Goal: Task Accomplishment & Management: Use online tool/utility

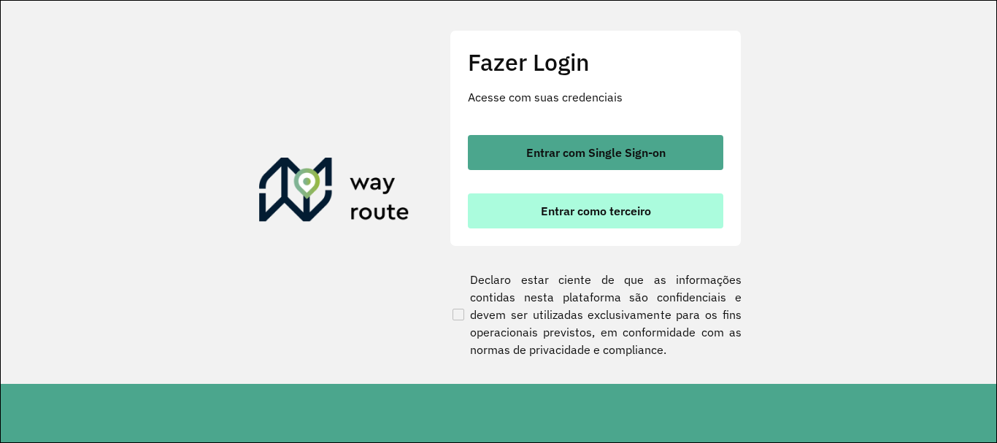
click at [561, 217] on span "Entrar como terceiro" at bounding box center [596, 211] width 110 height 12
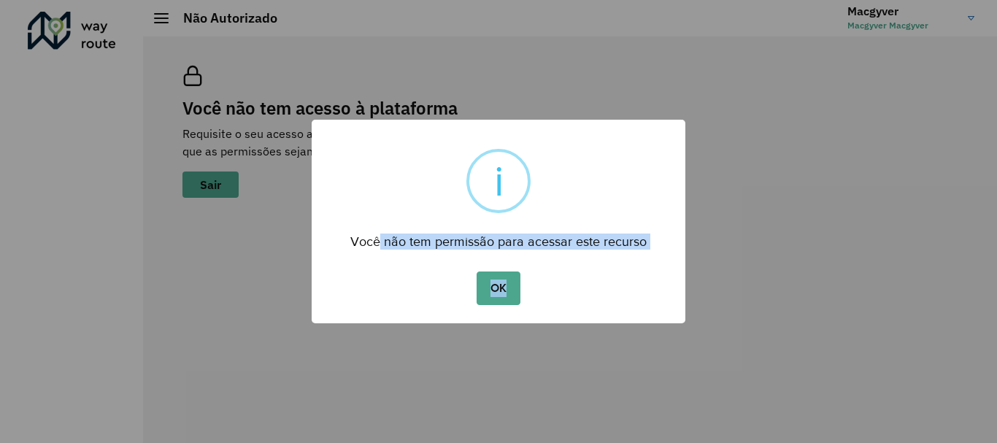
drag, startPoint x: 400, startPoint y: 243, endPoint x: 630, endPoint y: 264, distance: 231.6
click at [630, 264] on div "× i Você não tem permissão para acessar este recurso OK No Cancel" at bounding box center [499, 222] width 374 height 204
click at [504, 282] on button "OK" at bounding box center [497, 288] width 43 height 34
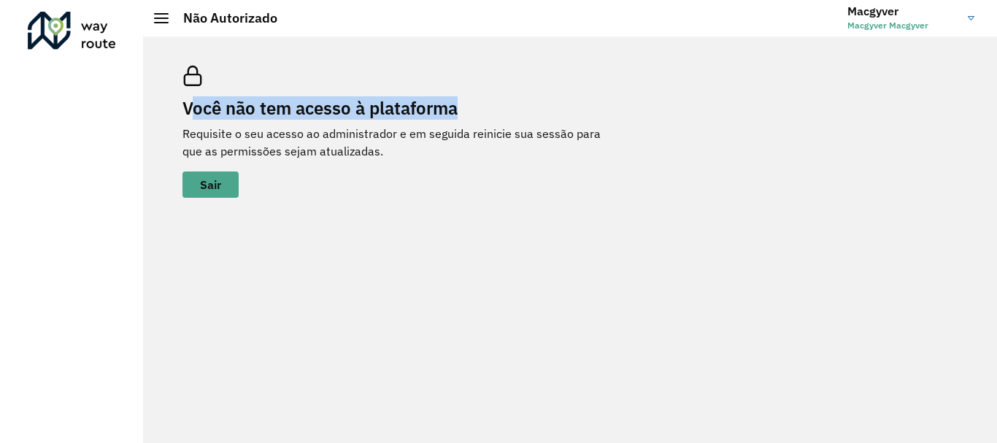
drag, startPoint x: 188, startPoint y: 104, endPoint x: 459, endPoint y: 117, distance: 271.1
click at [476, 117] on h2 "Você não tem acesso à plataforma" at bounding box center [401, 108] width 438 height 21
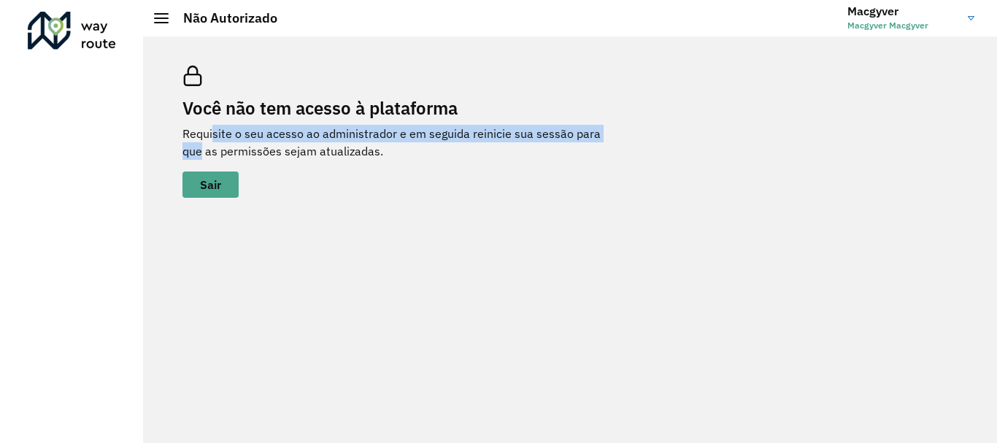
drag, startPoint x: 215, startPoint y: 139, endPoint x: 626, endPoint y: 136, distance: 411.6
click at [626, 136] on div "Você não tem acesso à plataforma Requisite o seu acesso ao administrador e em s…" at bounding box center [570, 131] width 810 height 167
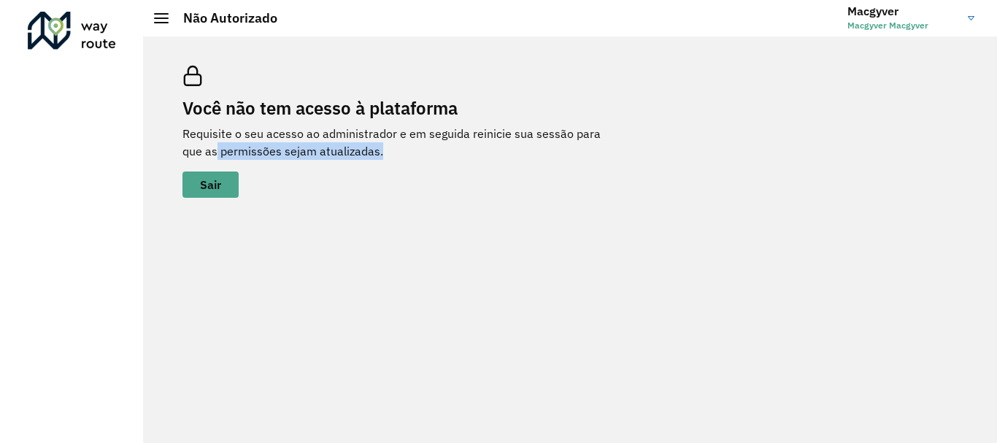
drag, startPoint x: 192, startPoint y: 153, endPoint x: 360, endPoint y: 154, distance: 168.6
click at [360, 154] on p "Requisite o seu acesso ao administrador e em seguida reinicie sua sessão para q…" at bounding box center [401, 142] width 438 height 35
drag, startPoint x: 435, startPoint y: 149, endPoint x: 425, endPoint y: 110, distance: 40.0
click at [436, 149] on p "Requisite o seu acesso ao administrador e em seguida reinicie sua sessão para q…" at bounding box center [401, 142] width 438 height 35
click at [875, 9] on h3 "Macgyver" at bounding box center [901, 11] width 109 height 14
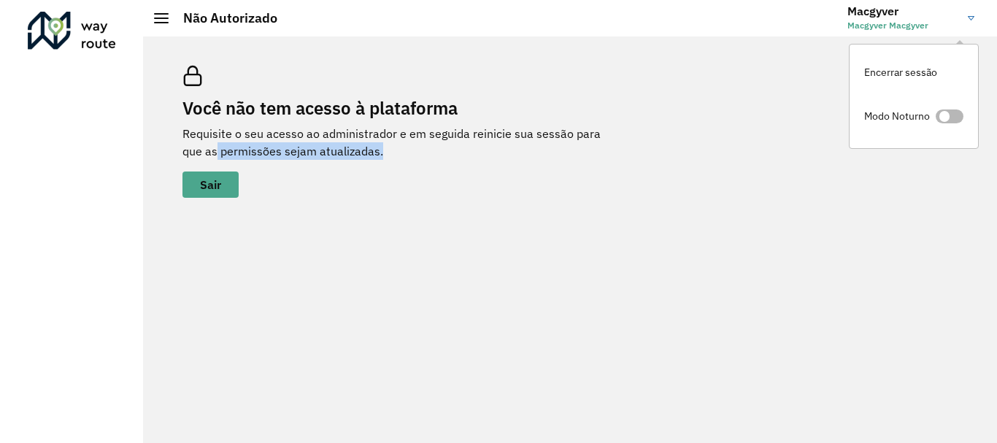
click at [946, 117] on span at bounding box center [949, 116] width 28 height 14
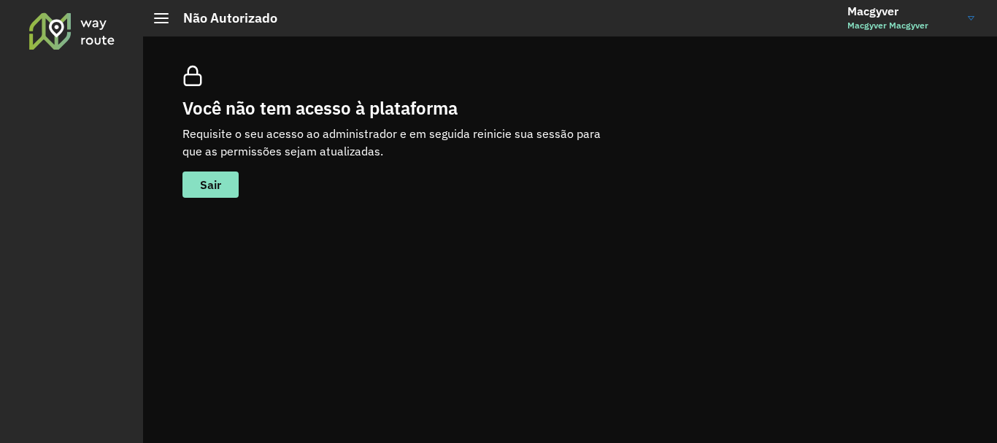
drag, startPoint x: 158, startPoint y: 14, endPoint x: 160, endPoint y: 23, distance: 9.0
click at [159, 22] on div at bounding box center [161, 18] width 15 height 10
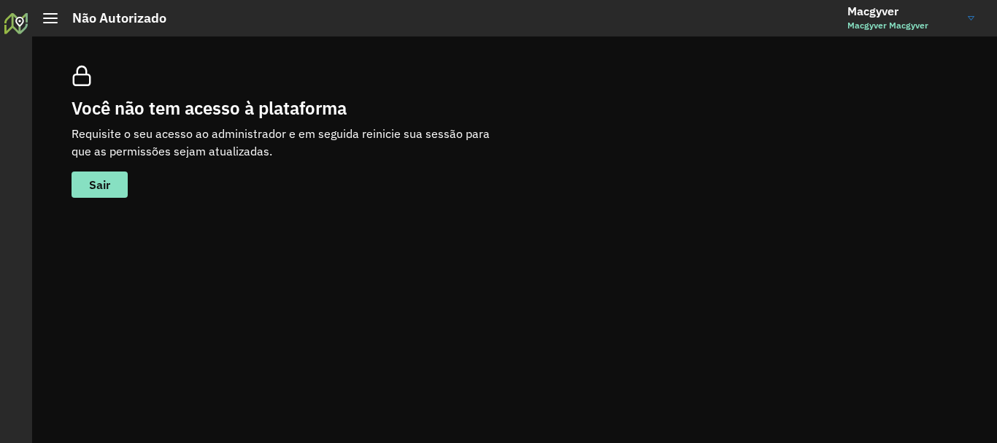
click at [53, 20] on div at bounding box center [50, 18] width 15 height 10
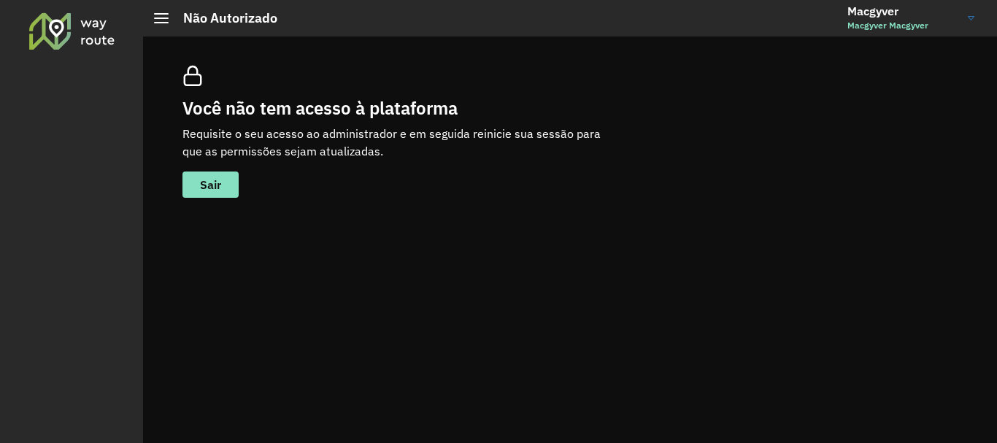
click at [78, 33] on div at bounding box center [72, 31] width 88 height 38
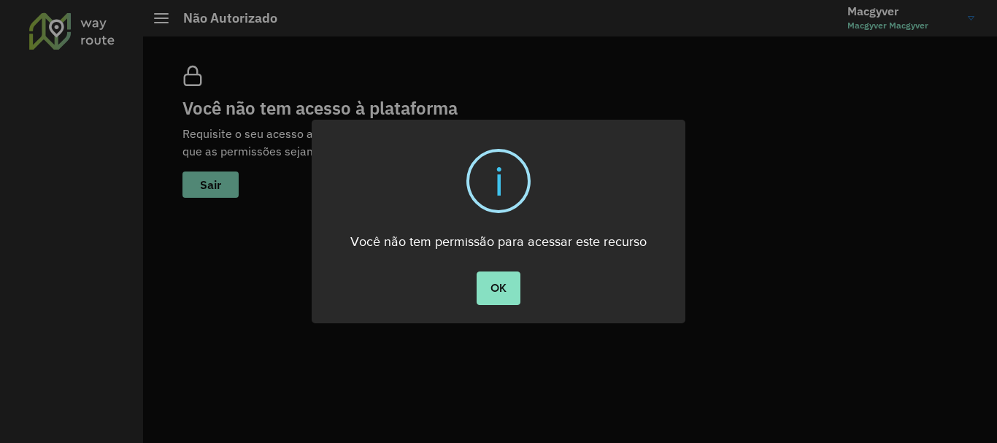
drag, startPoint x: 507, startPoint y: 296, endPoint x: 272, endPoint y: 232, distance: 243.6
click at [506, 296] on button "OK" at bounding box center [497, 288] width 43 height 34
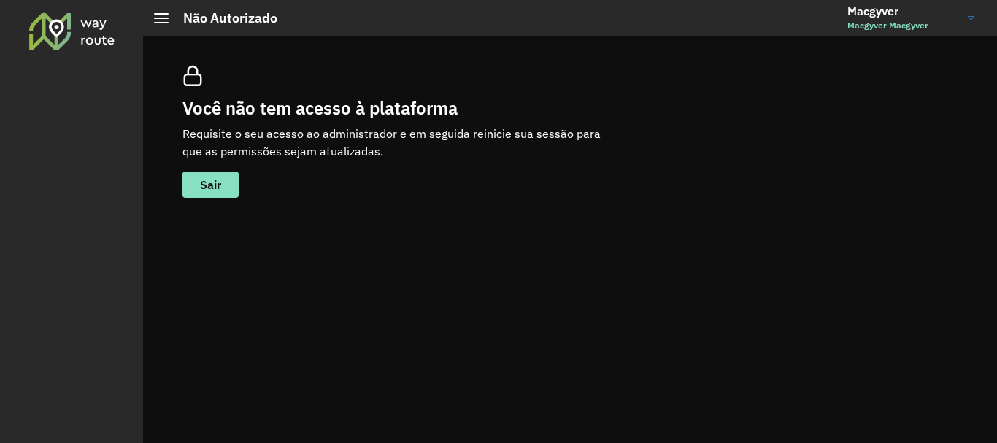
click at [949, 16] on h3 "Macgyver" at bounding box center [901, 11] width 109 height 14
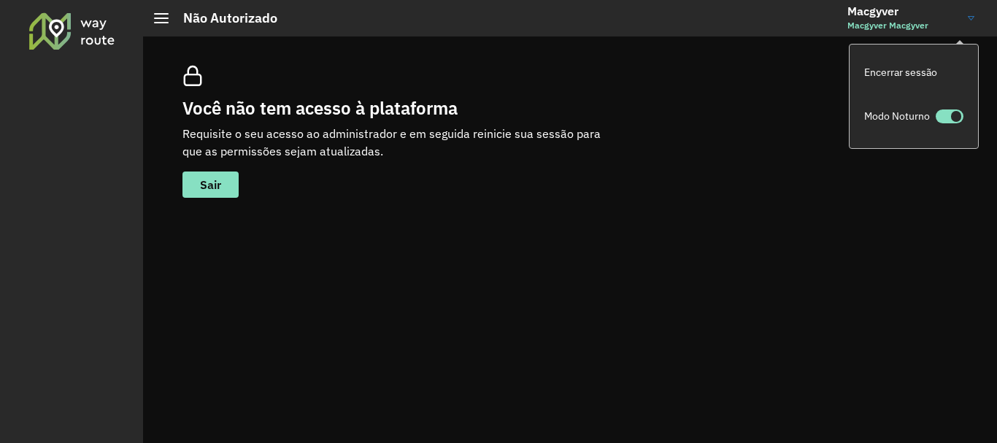
click at [235, 26] on h2 "Não Autorizado" at bounding box center [223, 18] width 109 height 16
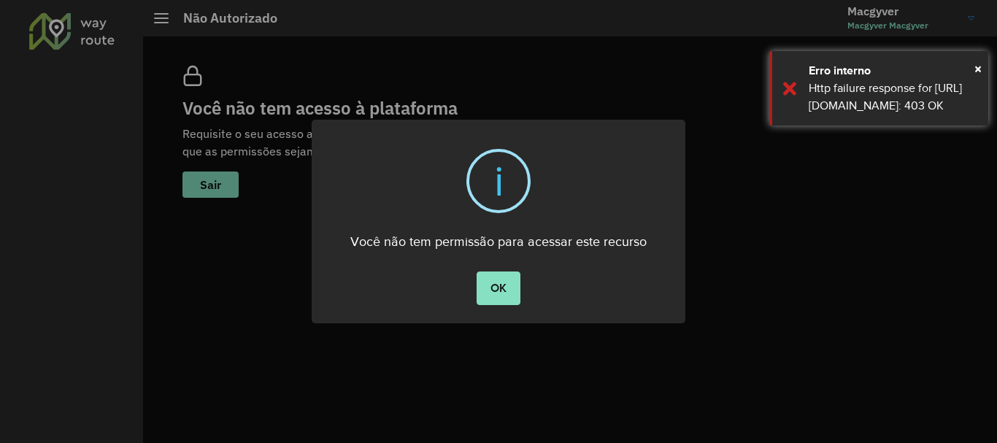
drag, startPoint x: 115, startPoint y: 80, endPoint x: 115, endPoint y: 69, distance: 10.2
click at [115, 77] on div "× i Você não tem permissão para acessar este recurso OK No Cancel" at bounding box center [498, 221] width 997 height 443
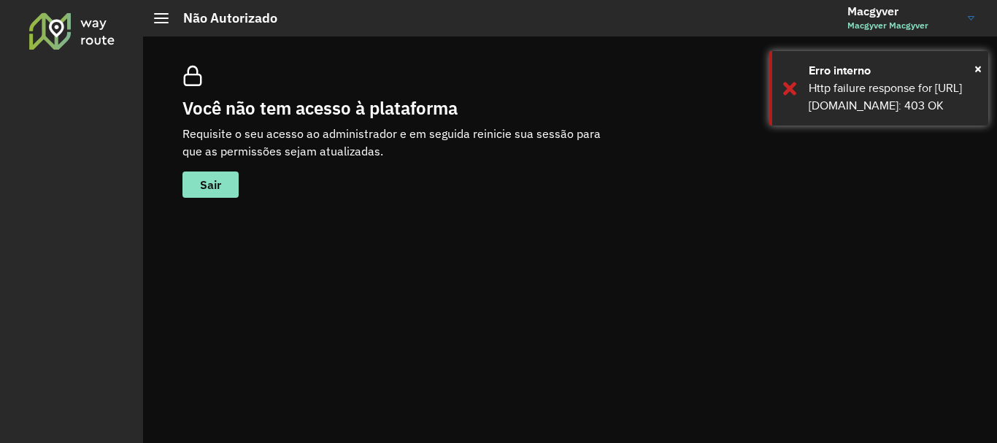
click at [72, 20] on div at bounding box center [72, 31] width 88 height 38
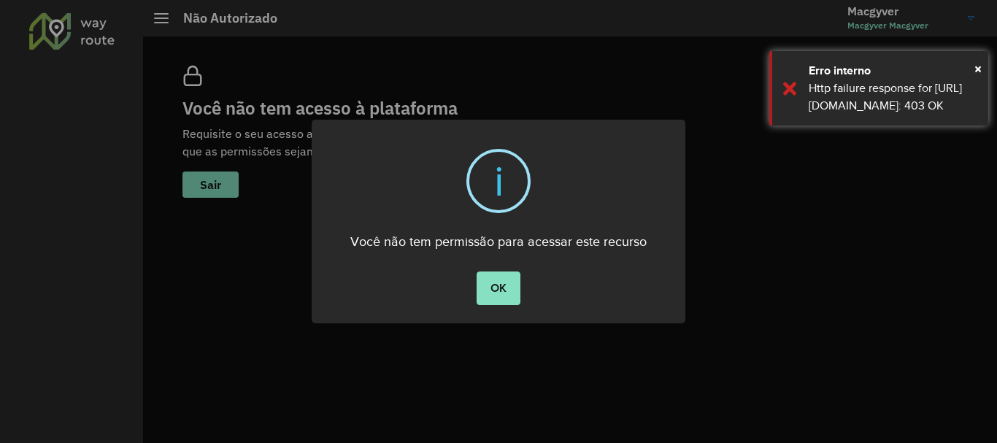
click at [996, 41] on div "× i Você não tem permissão para acessar este recurso OK No Cancel" at bounding box center [498, 221] width 997 height 443
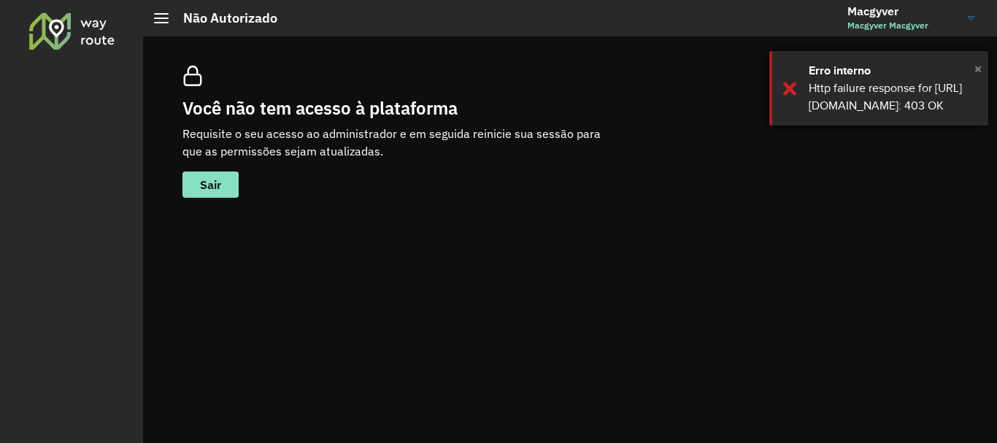
click at [978, 69] on span "×" at bounding box center [977, 69] width 7 height 22
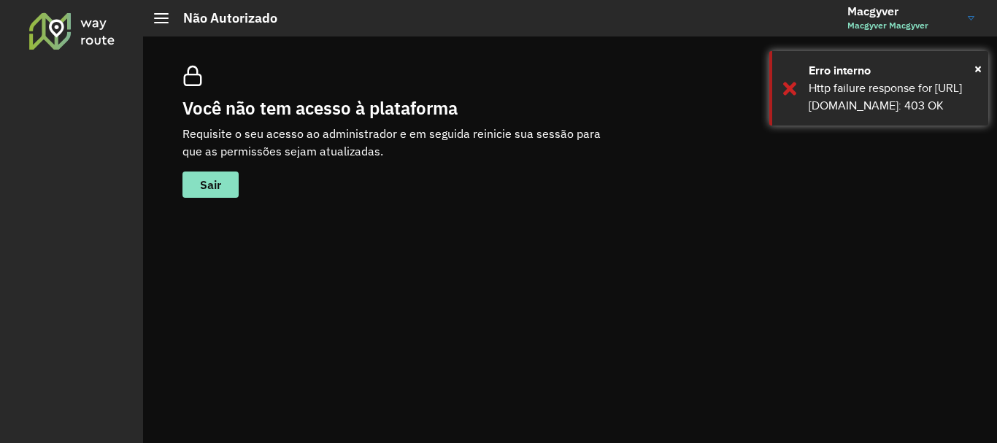
click at [967, 34] on link "Macgyver Macgyver Macgyver" at bounding box center [916, 18] width 138 height 38
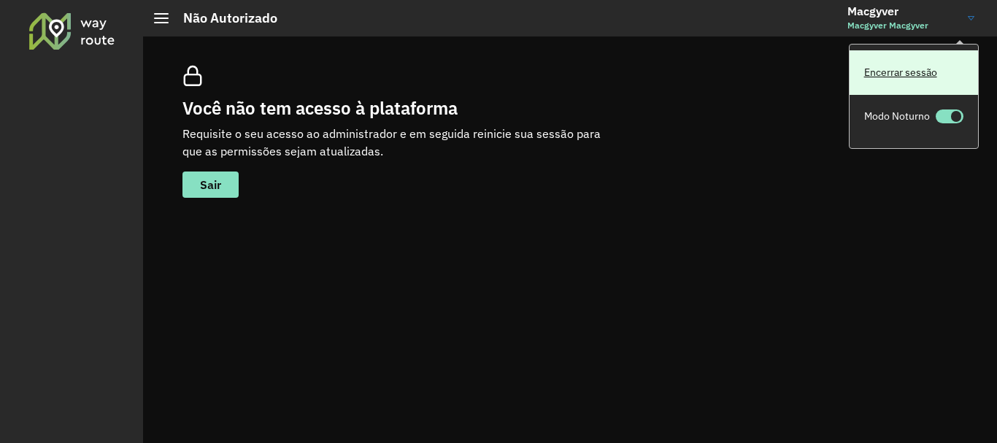
click at [912, 67] on link "Encerrar sessão" at bounding box center [913, 72] width 128 height 45
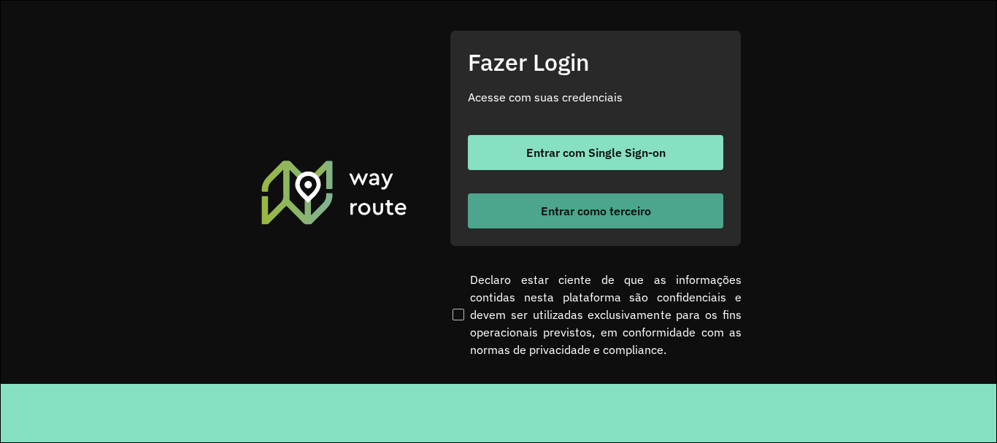
click at [557, 206] on span "Entrar como terceiro" at bounding box center [596, 211] width 110 height 12
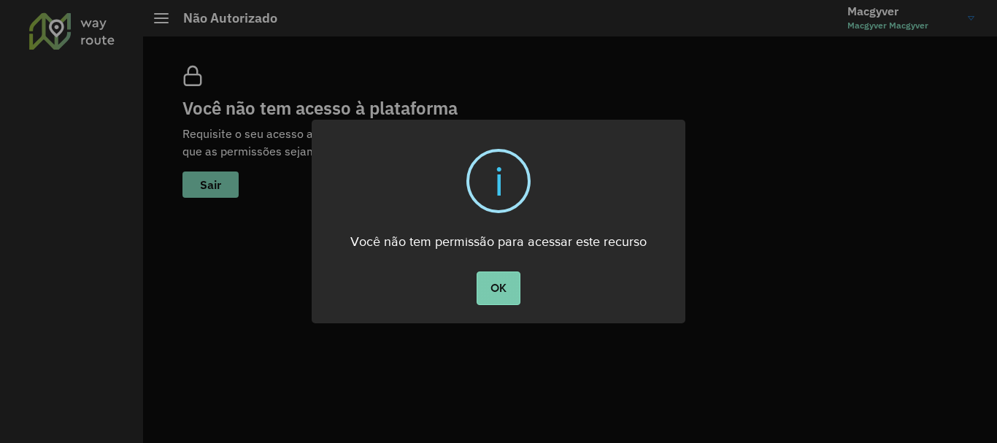
click at [487, 284] on button "OK" at bounding box center [497, 288] width 43 height 34
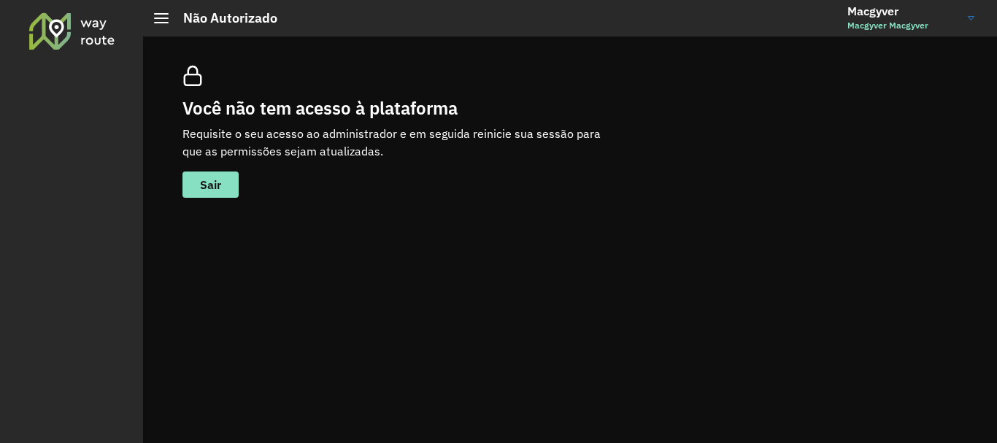
click at [873, 15] on h3 "Macgyver" at bounding box center [901, 11] width 109 height 14
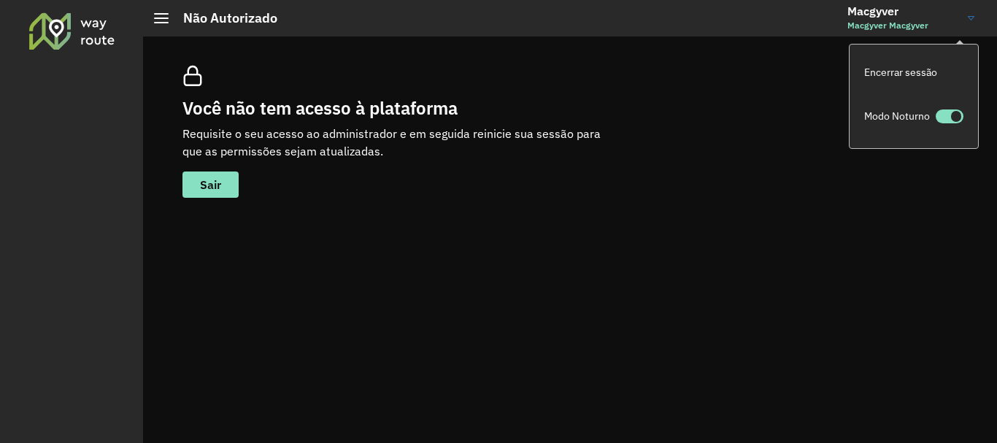
click at [273, 135] on p "Requisite o seu acesso ao administrador e em seguida reinicie sua sessão para q…" at bounding box center [401, 142] width 438 height 35
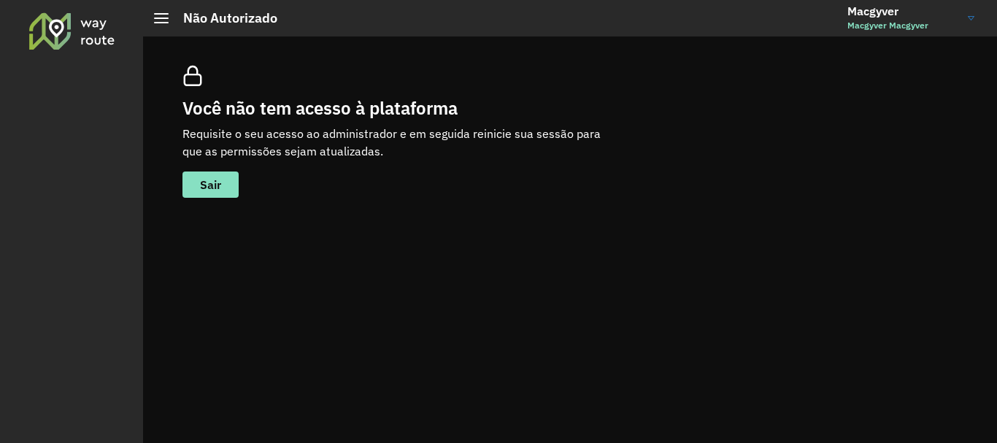
click at [168, 18] on span at bounding box center [161, 18] width 15 height 1
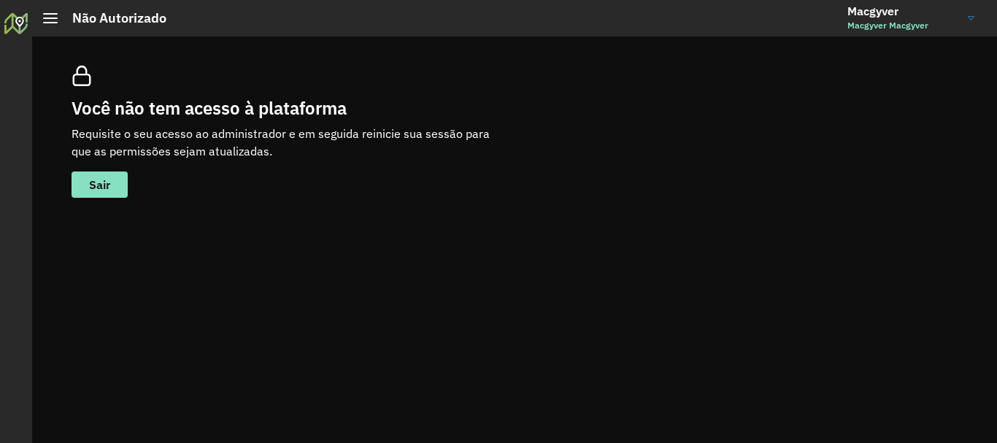
click at [2, 31] on div "Roteirizador AmbevTech" at bounding box center [16, 26] width 32 height 28
click at [12, 28] on div at bounding box center [15, 23] width 23 height 23
